Goal: Complete application form

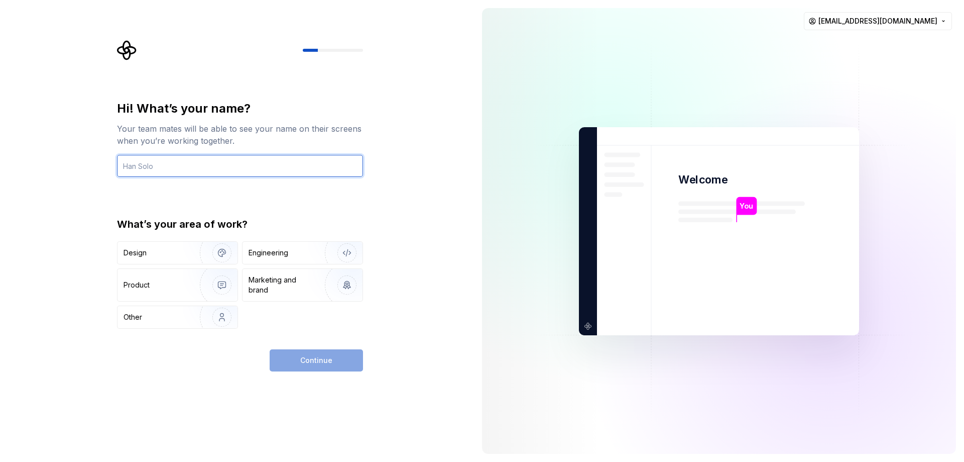
click at [240, 161] on input "text" at bounding box center [240, 166] width 246 height 22
type input "Yofreg"
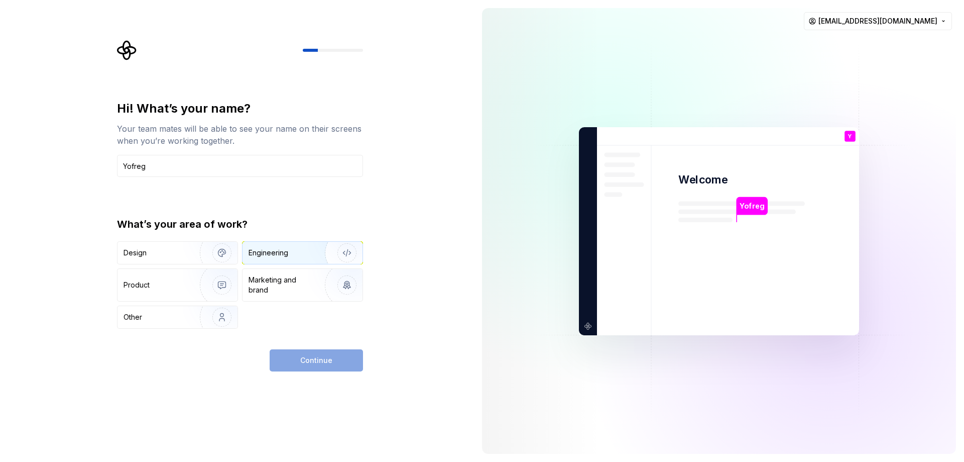
click at [270, 257] on div "Engineering" at bounding box center [269, 253] width 40 height 10
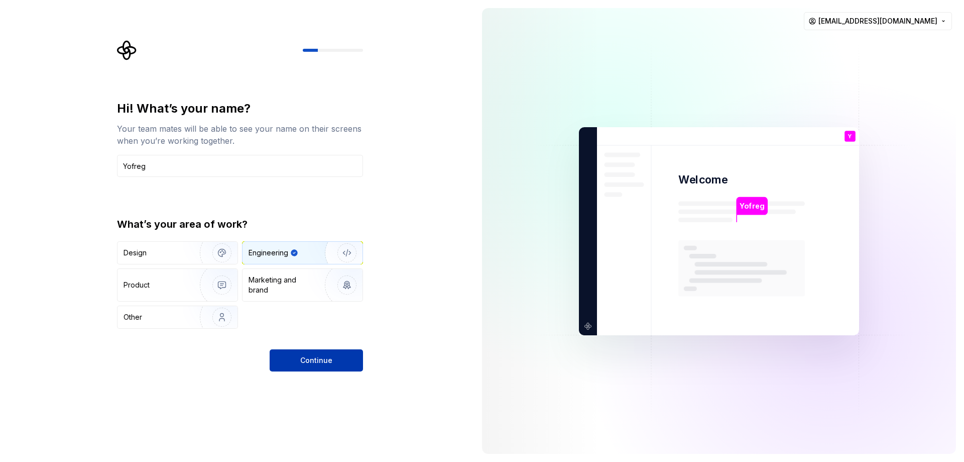
click at [324, 363] on span "Continue" at bounding box center [316, 360] width 32 height 10
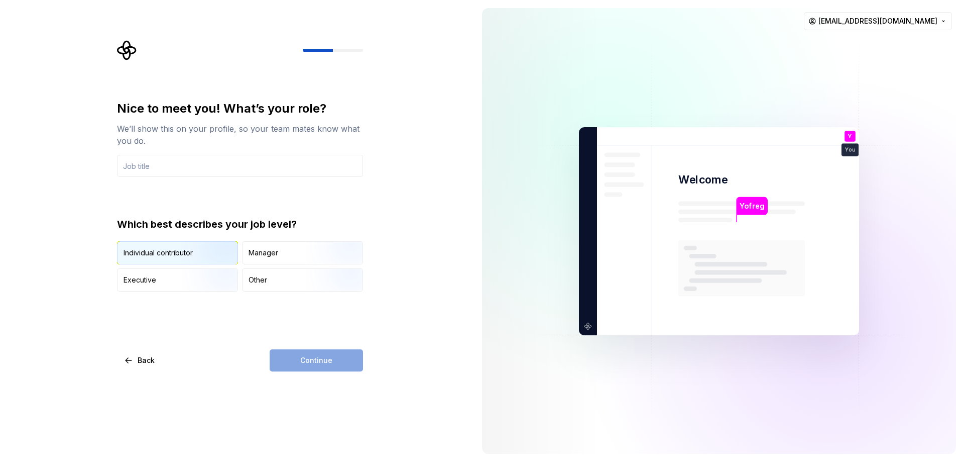
click at [208, 257] on img "button" at bounding box center [213, 265] width 64 height 67
click at [189, 167] on input "text" at bounding box center [240, 166] width 246 height 22
click at [314, 357] on span "Continue" at bounding box center [316, 360] width 32 height 10
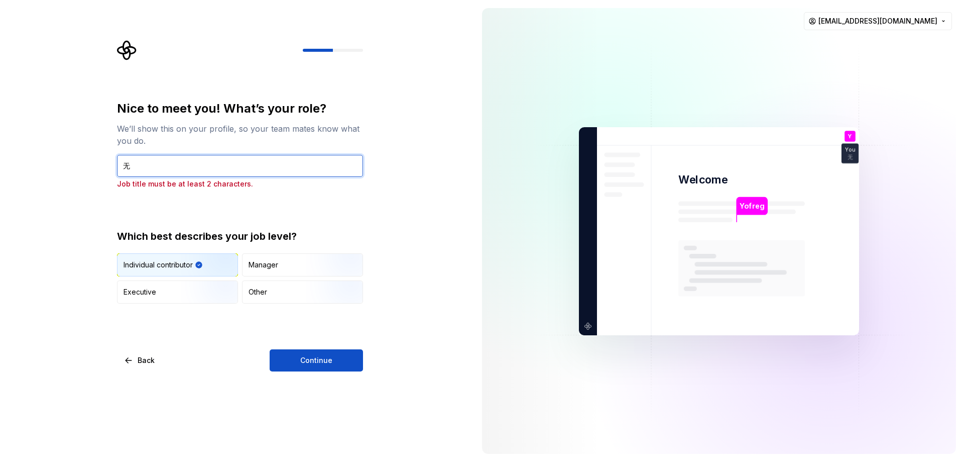
click at [190, 167] on input "无" at bounding box center [240, 166] width 246 height 22
type input "开发"
drag, startPoint x: 302, startPoint y: 214, endPoint x: 325, endPoint y: 222, distance: 24.3
click at [302, 214] on div "Nice to meet you! What’s your role? We’ll show this on your profile, so your te…" at bounding box center [240, 201] width 246 height 203
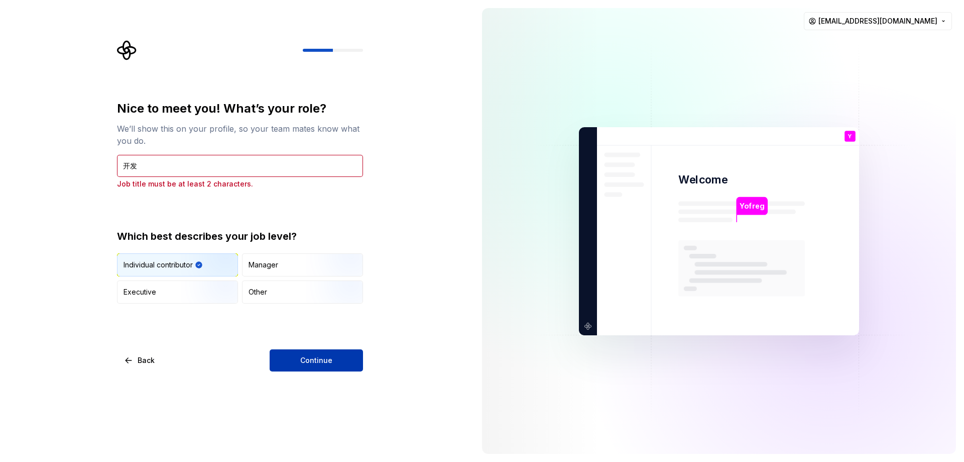
click at [324, 355] on button "Continue" at bounding box center [316, 360] width 93 height 22
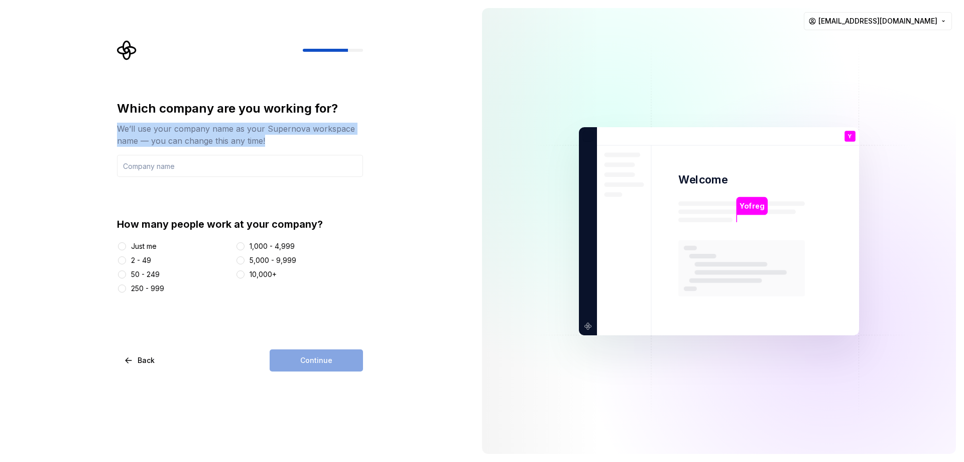
drag, startPoint x: 268, startPoint y: 139, endPoint x: 115, endPoint y: 123, distance: 153.6
click at [115, 123] on div "Which company are you working for? We’ll use your company name as your Supernov…" at bounding box center [243, 205] width 264 height 331
copy div "We’ll use your company name as your Supernova workspace name — you can change t…"
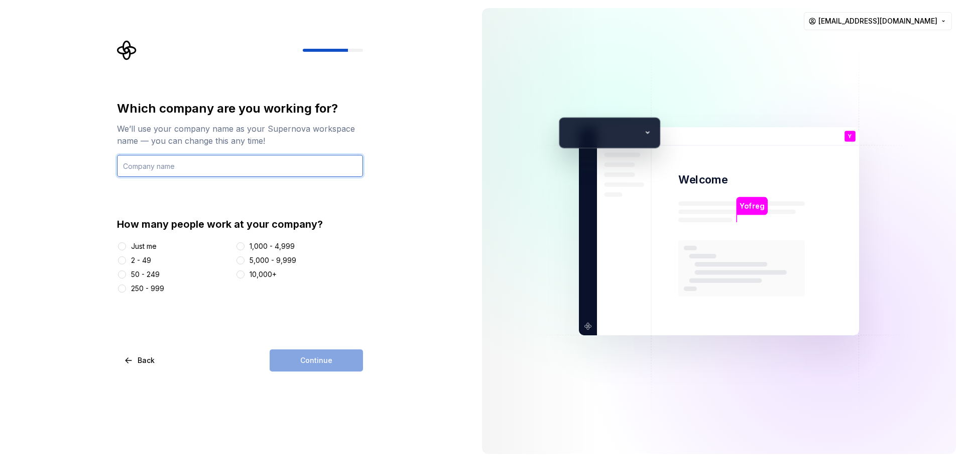
click at [216, 167] on input "text" at bounding box center [240, 166] width 246 height 22
type input "yofreg"
click at [123, 287] on button "250 - 999" at bounding box center [122, 288] width 8 height 8
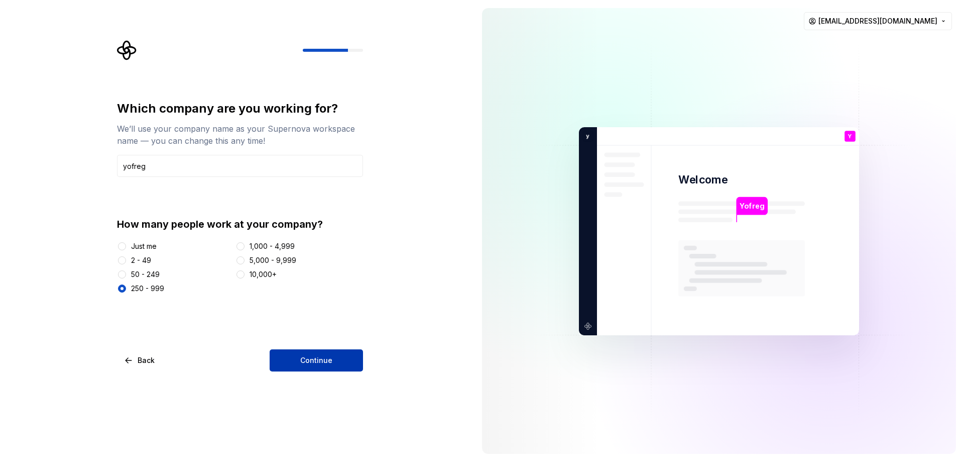
click at [310, 362] on span "Continue" at bounding box center [316, 360] width 32 height 10
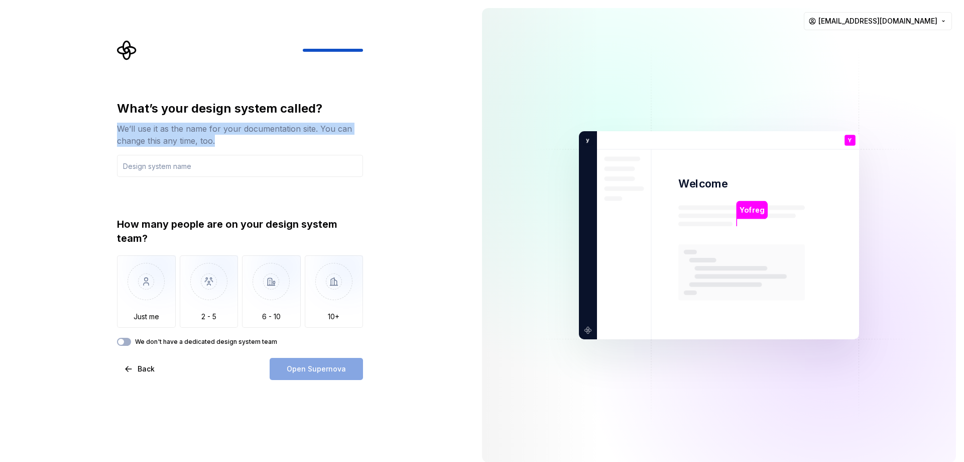
drag, startPoint x: 223, startPoint y: 137, endPoint x: 113, endPoint y: 126, distance: 110.1
click at [113, 126] on div "What’s your design system called? We’ll use it as the name for your documentati…" at bounding box center [243, 210] width 264 height 340
copy div "We’ll use it as the name for your documentation site. You can change this any t…"
click at [159, 170] on input "text" at bounding box center [240, 166] width 246 height 22
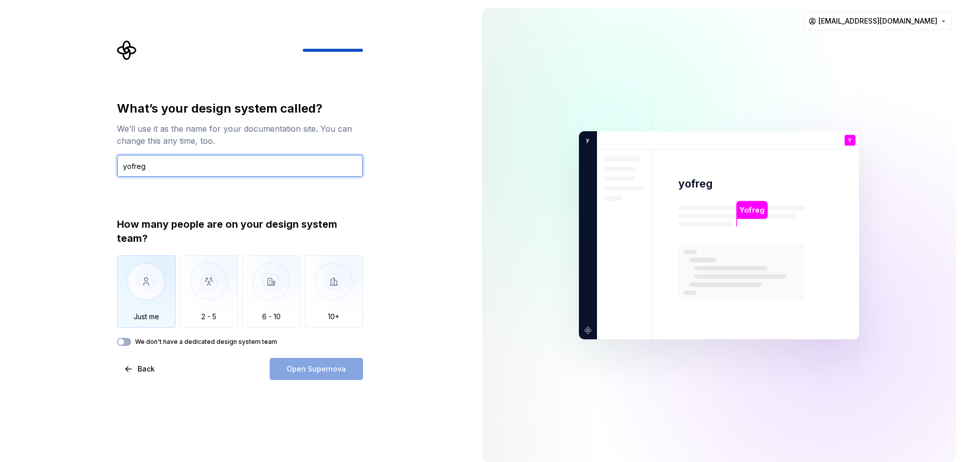
type input "yofreg"
click at [141, 288] on img "button" at bounding box center [146, 288] width 59 height 67
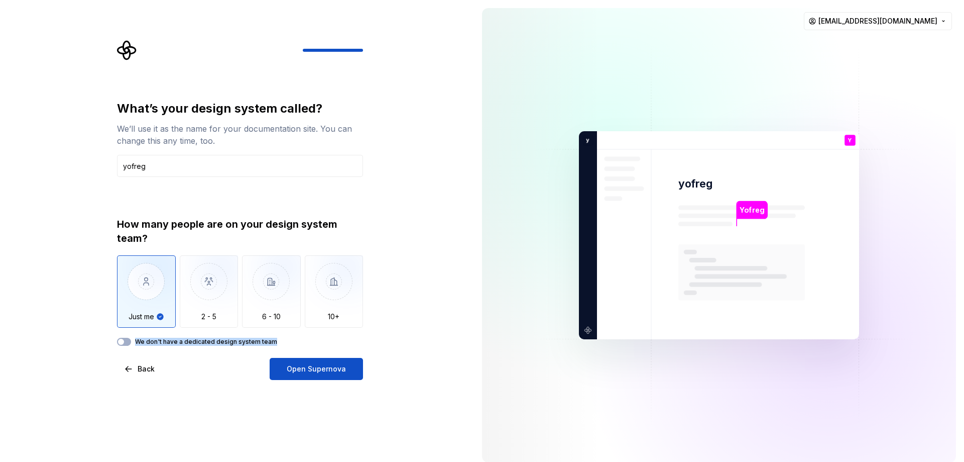
drag, startPoint x: 136, startPoint y: 340, endPoint x: 271, endPoint y: 346, distance: 135.2
click at [271, 346] on div "What’s your design system called? We’ll use it as the name for your documentati…" at bounding box center [240, 239] width 246 height 279
copy label "We don't have a dedicated design system team"
click at [318, 375] on button "Open Supernova" at bounding box center [316, 369] width 93 height 22
